Goal: Transaction & Acquisition: Subscribe to service/newsletter

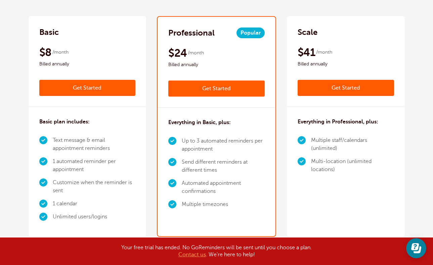
scroll to position [97, 0]
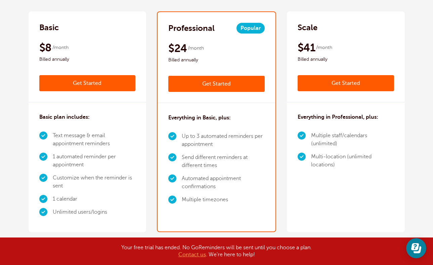
click at [237, 85] on link "Get Started" at bounding box center [216, 84] width 96 height 16
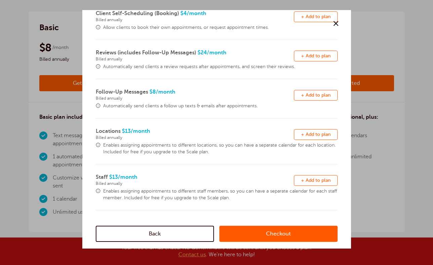
scroll to position [168, 0]
click at [276, 233] on link "Checkout" at bounding box center [278, 234] width 118 height 16
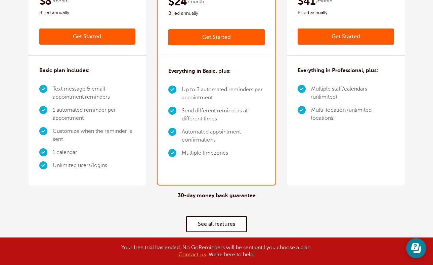
scroll to position [141, 0]
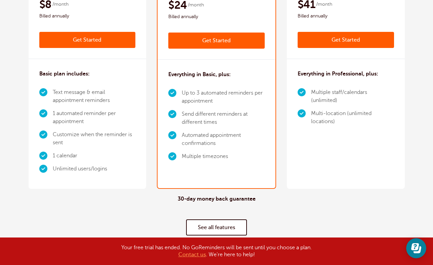
click at [112, 42] on link "Get Started" at bounding box center [87, 40] width 96 height 16
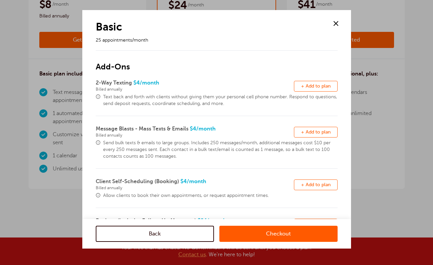
click at [301, 231] on link "Checkout" at bounding box center [278, 234] width 118 height 16
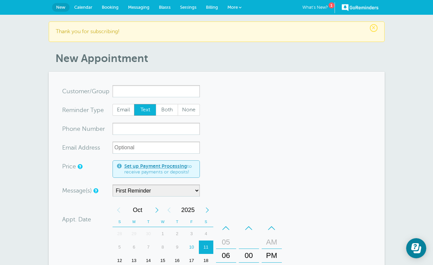
click at [135, 2] on link "Messaging" at bounding box center [138, 7] width 31 height 15
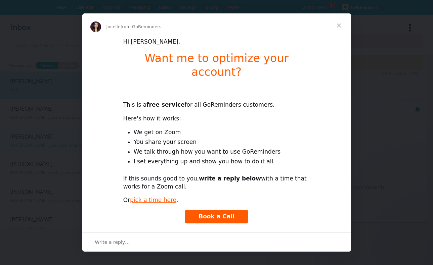
click at [340, 30] on span "Close" at bounding box center [339, 25] width 24 height 24
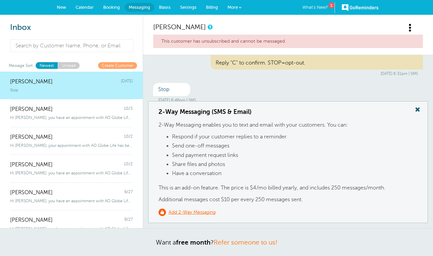
click at [264, 1] on div "GoReminders What's New? 1 New Calendar Booking Messaging Blasts Settings Billin…" at bounding box center [216, 7] width 433 height 15
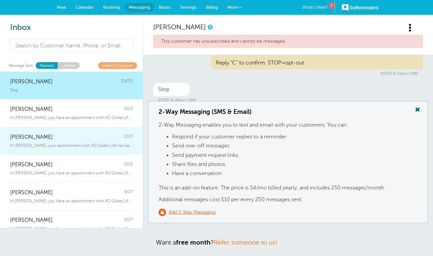
click at [97, 143] on span "Hi [PERSON_NAME], your appointment with AO Globe Life has been scheduled for 8:…" at bounding box center [71, 145] width 123 height 5
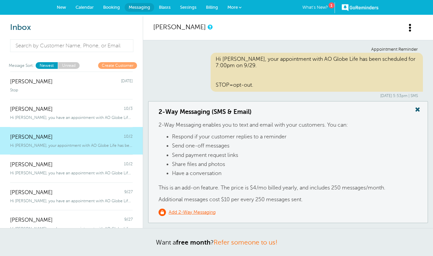
scroll to position [176, 0]
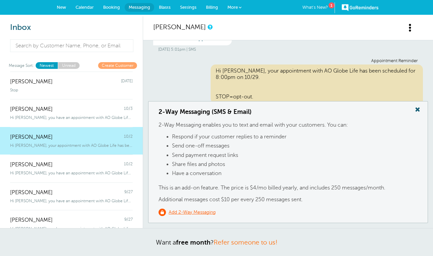
click at [419, 109] on span at bounding box center [416, 109] width 13 height 9
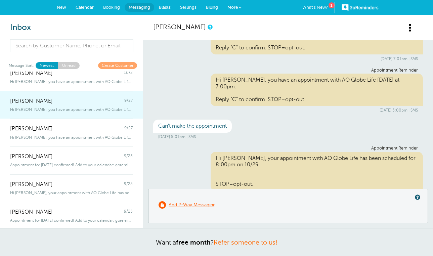
scroll to position [91, 0]
